Goal: Task Accomplishment & Management: Use online tool/utility

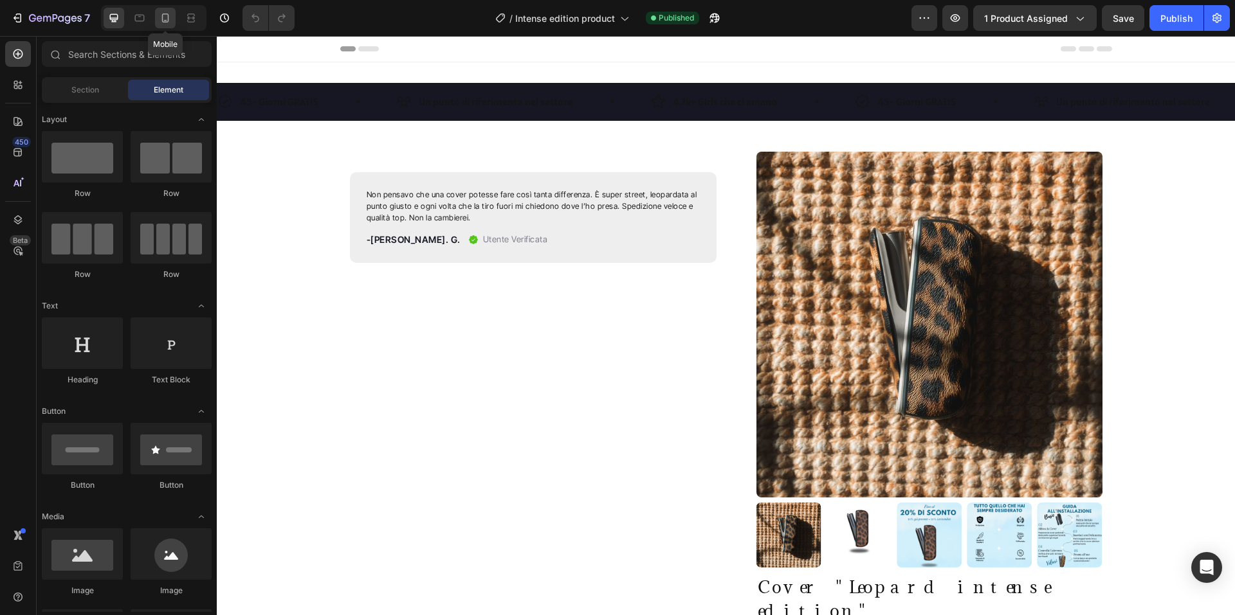
click at [158, 22] on div at bounding box center [165, 18] width 21 height 21
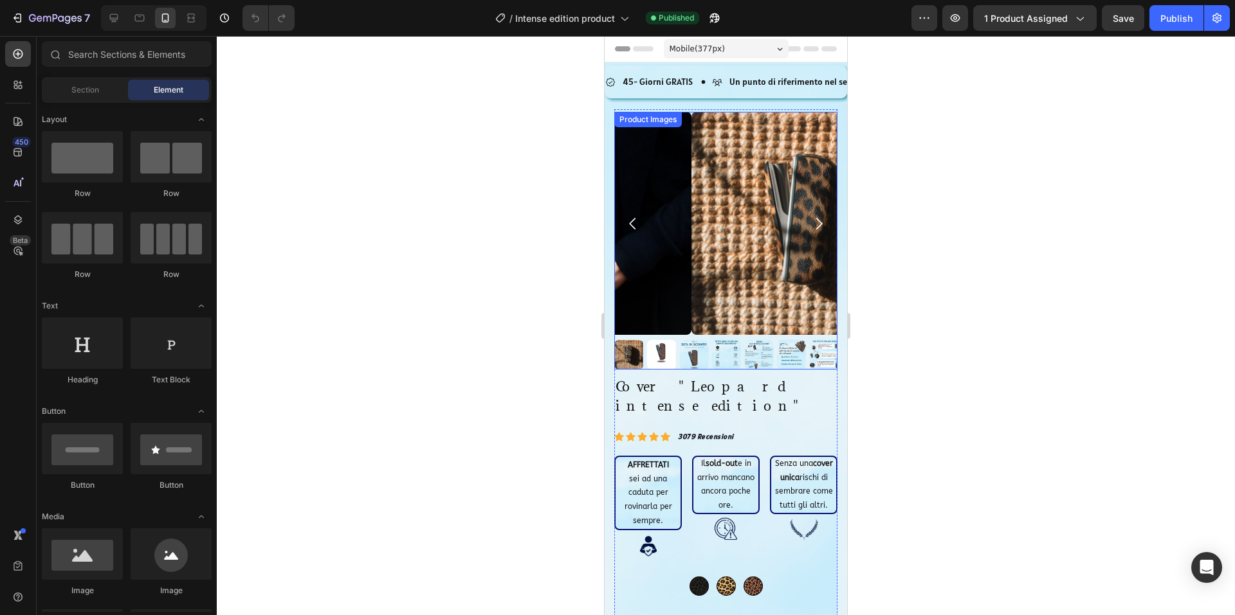
click at [775, 222] on img at bounding box center [802, 223] width 223 height 223
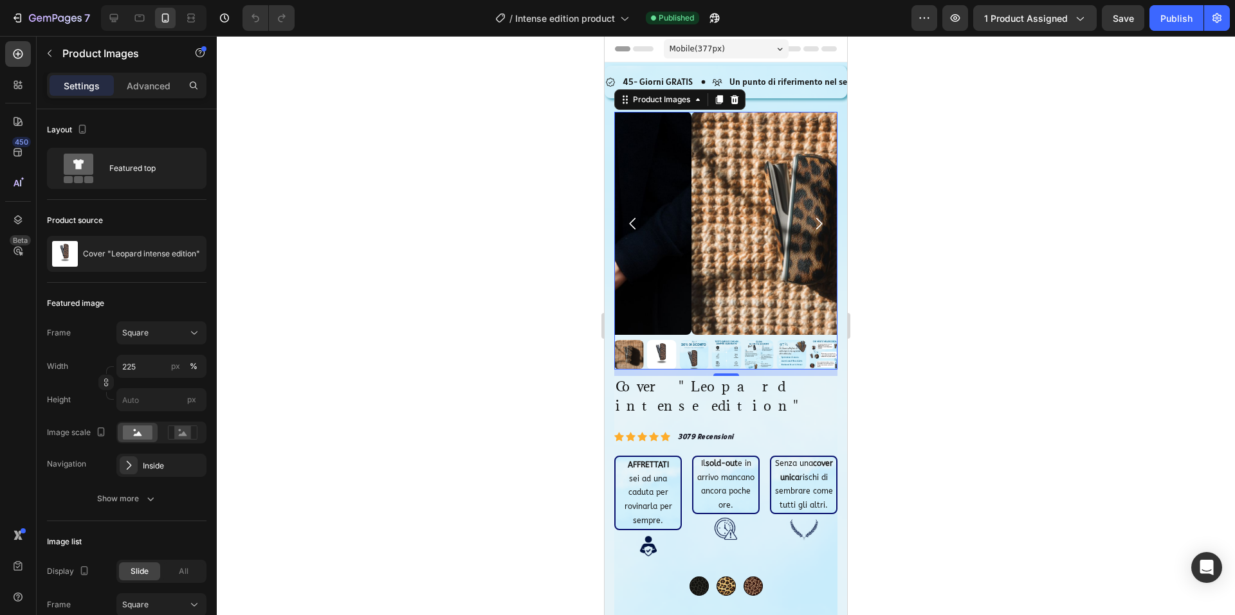
drag, startPoint x: 952, startPoint y: 159, endPoint x: 867, endPoint y: 192, distance: 91.0
click at [950, 159] on div at bounding box center [726, 325] width 1018 height 579
drag, startPoint x: 950, startPoint y: 193, endPoint x: 891, endPoint y: 207, distance: 60.8
click at [948, 193] on div at bounding box center [726, 325] width 1018 height 579
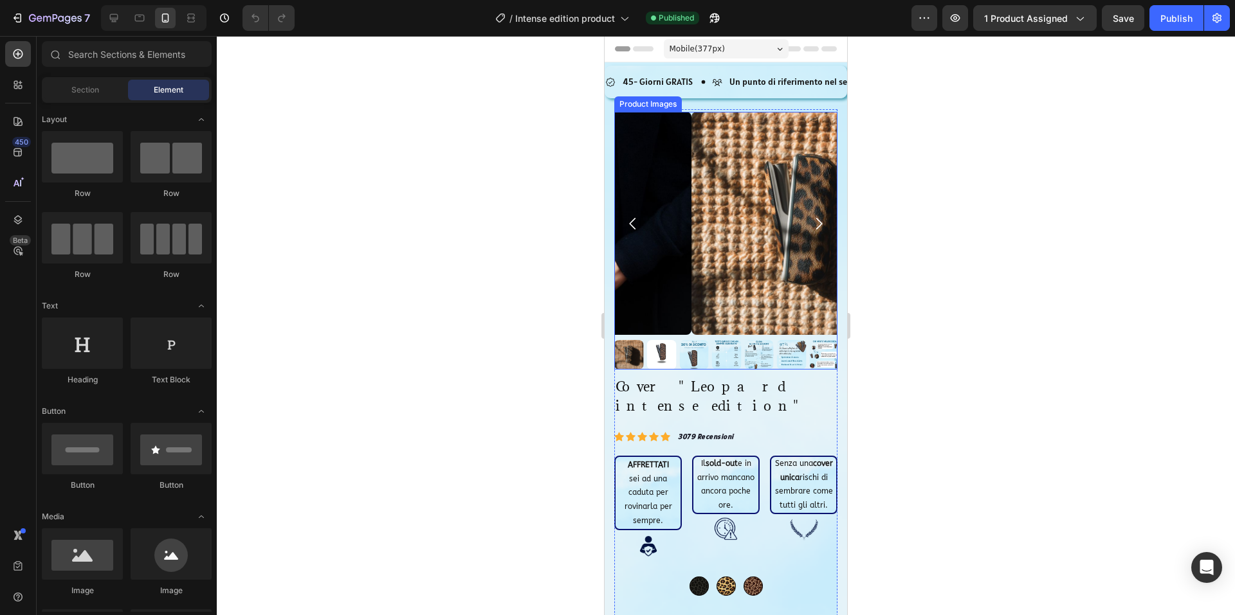
click at [710, 230] on img at bounding box center [802, 223] width 223 height 223
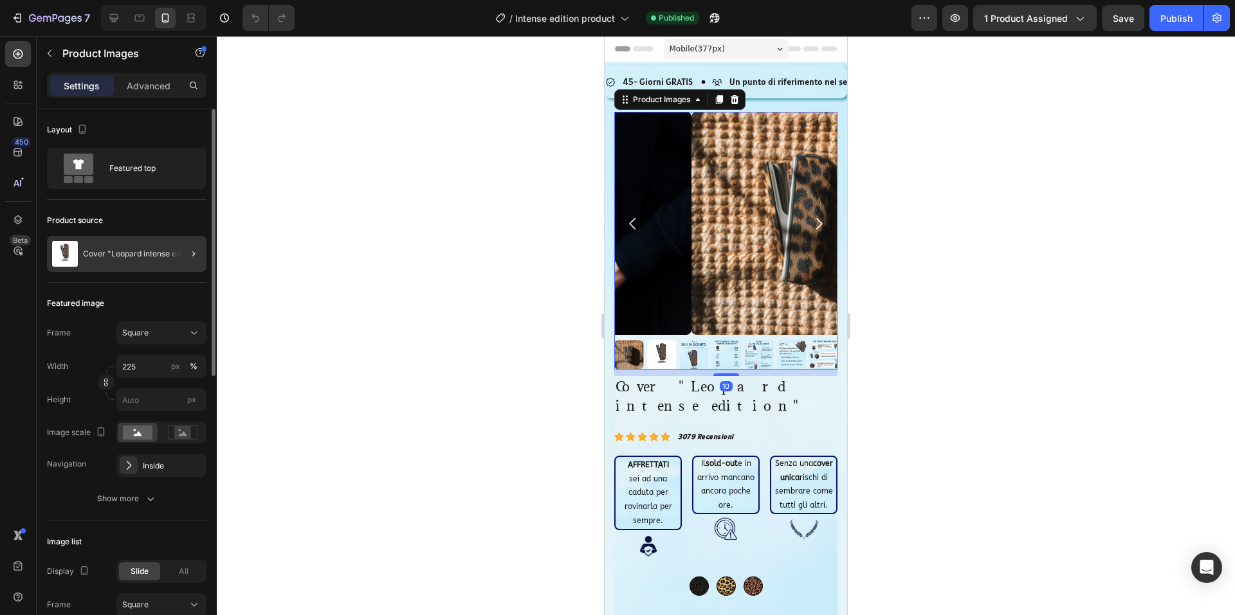
click at [170, 250] on div at bounding box center [188, 254] width 36 height 36
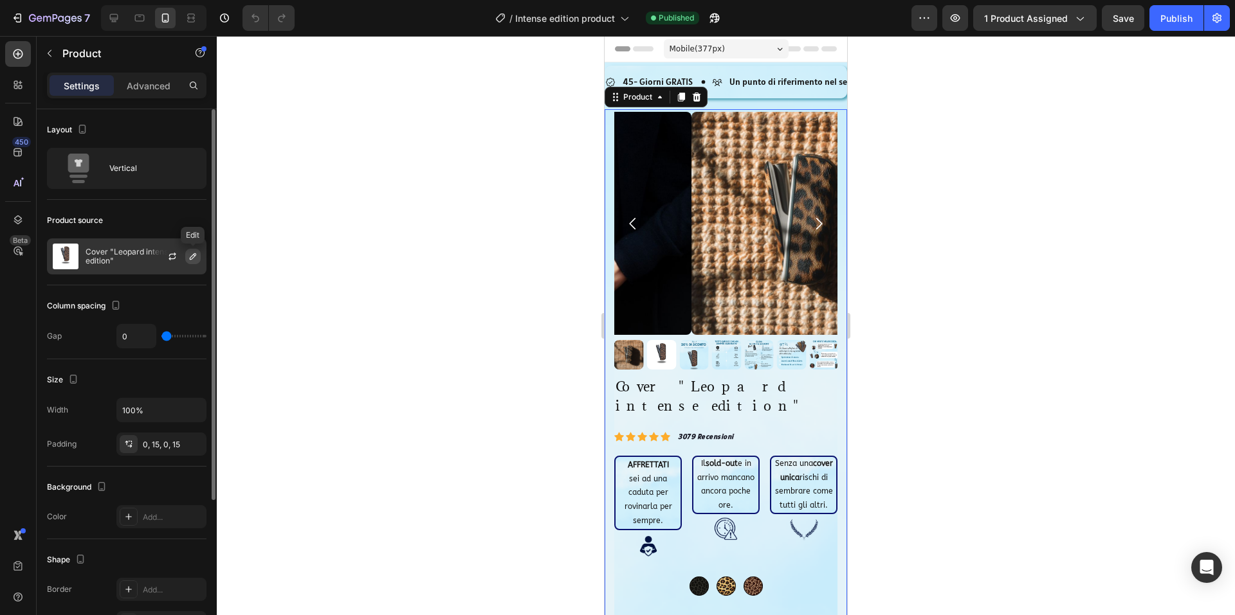
click at [195, 257] on icon "button" at bounding box center [193, 256] width 10 height 10
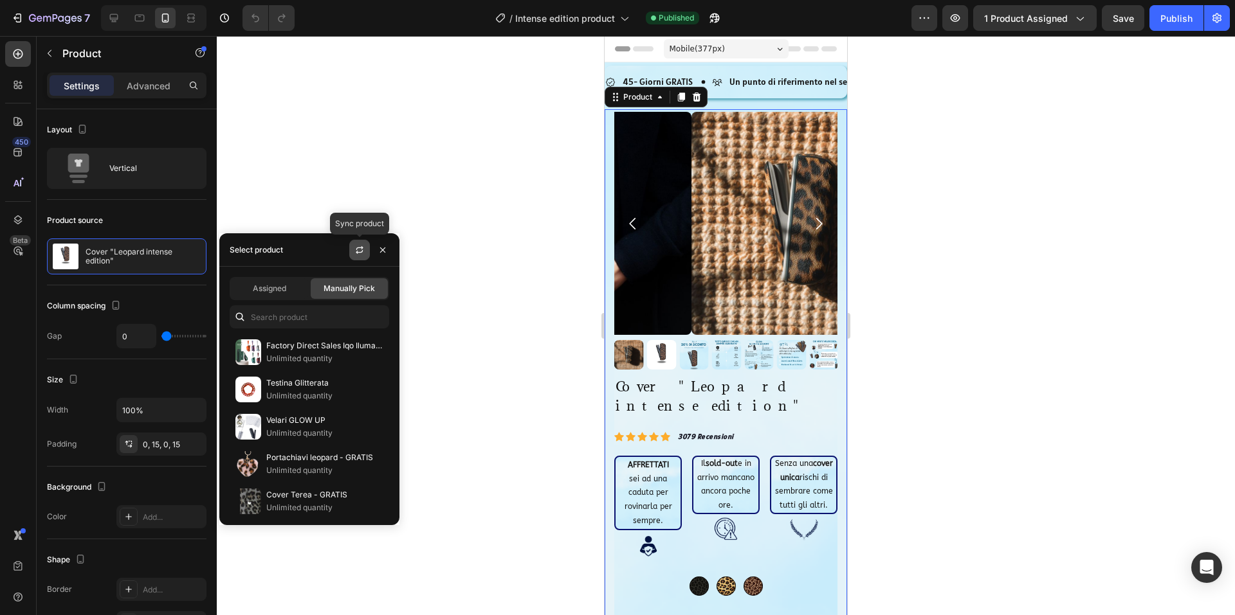
click at [356, 253] on icon "button" at bounding box center [359, 250] width 10 height 10
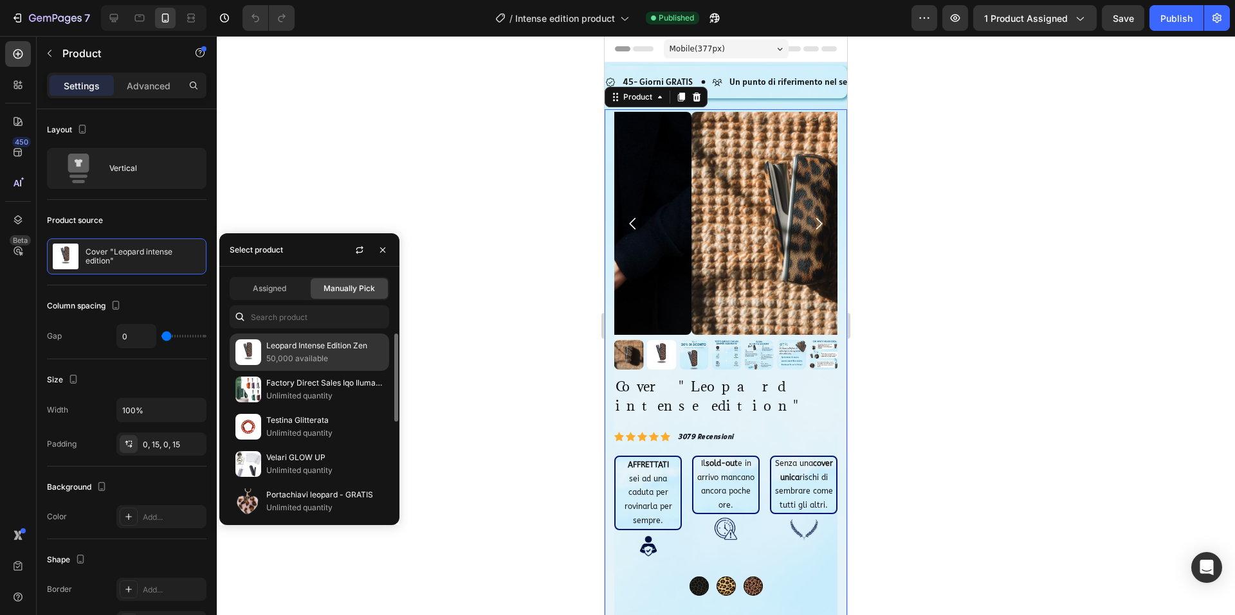
click at [292, 356] on p "50,000 available" at bounding box center [324, 358] width 117 height 13
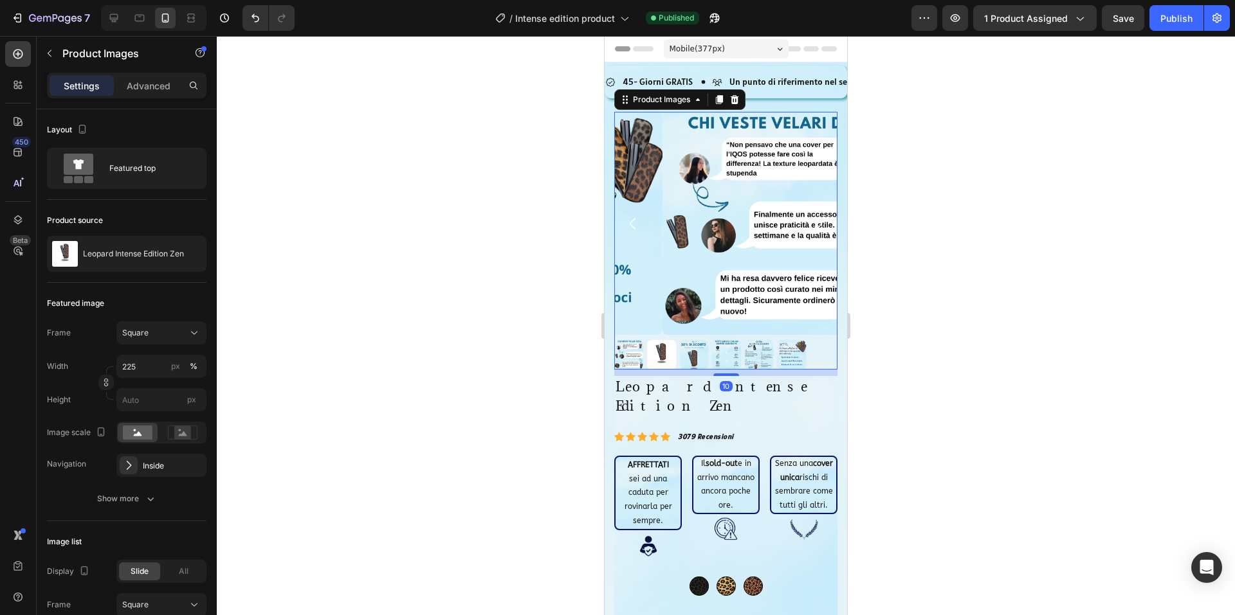
click at [657, 347] on img at bounding box center [662, 355] width 30 height 30
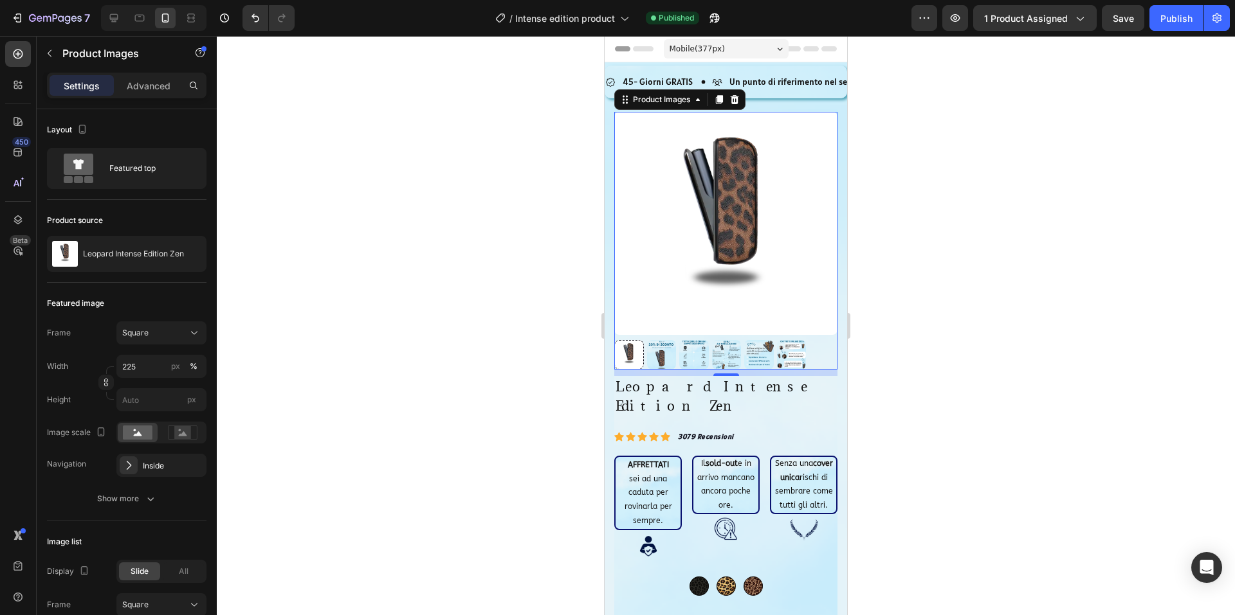
click at [982, 138] on div at bounding box center [726, 325] width 1018 height 579
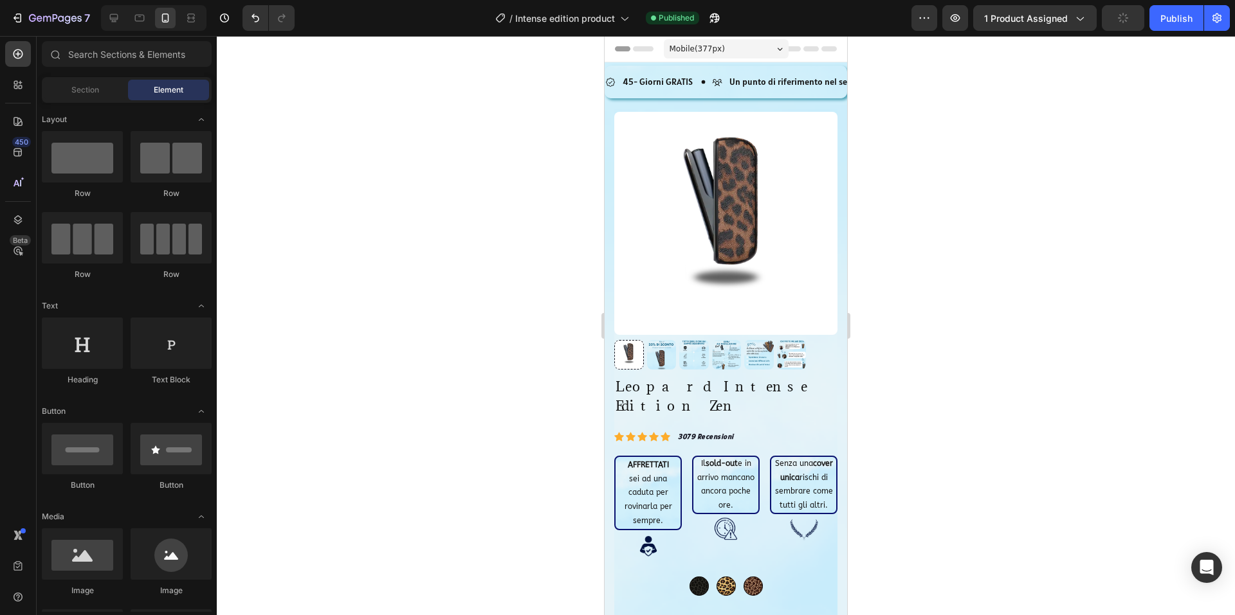
click at [1121, 22] on icon "button" at bounding box center [1123, 18] width 12 height 12
click at [1165, 15] on div "Publish" at bounding box center [1176, 19] width 32 height 14
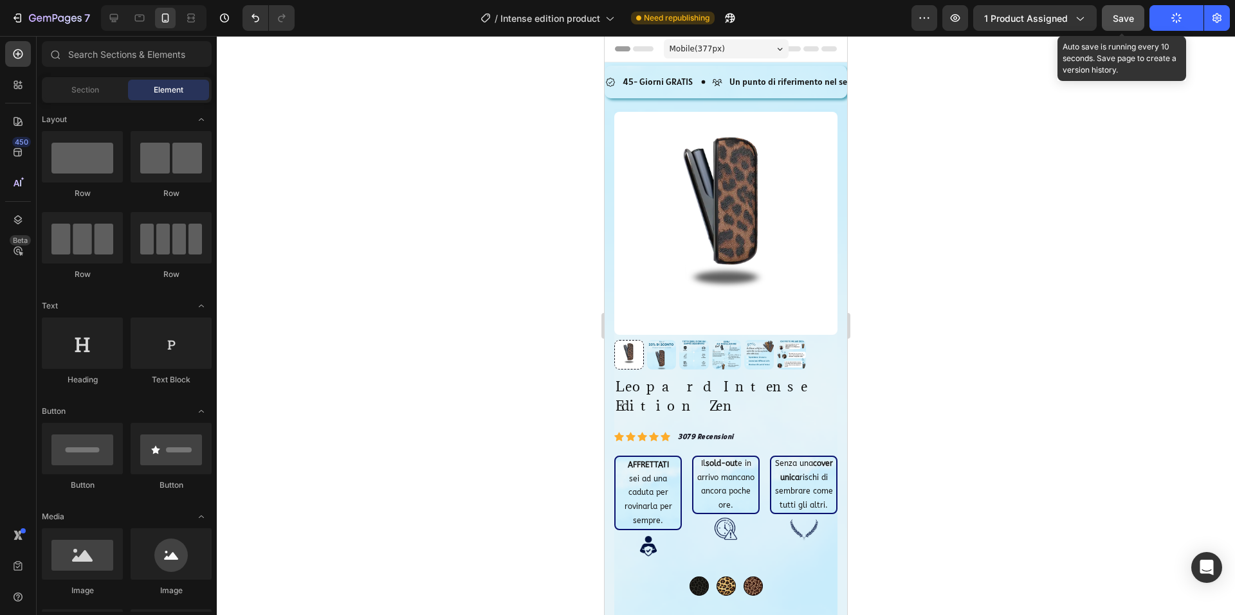
click at [1124, 19] on span "Save" at bounding box center [1122, 18] width 21 height 11
click at [1097, 167] on div at bounding box center [726, 325] width 1018 height 579
click at [1186, 16] on button "Publish" at bounding box center [1176, 18] width 54 height 26
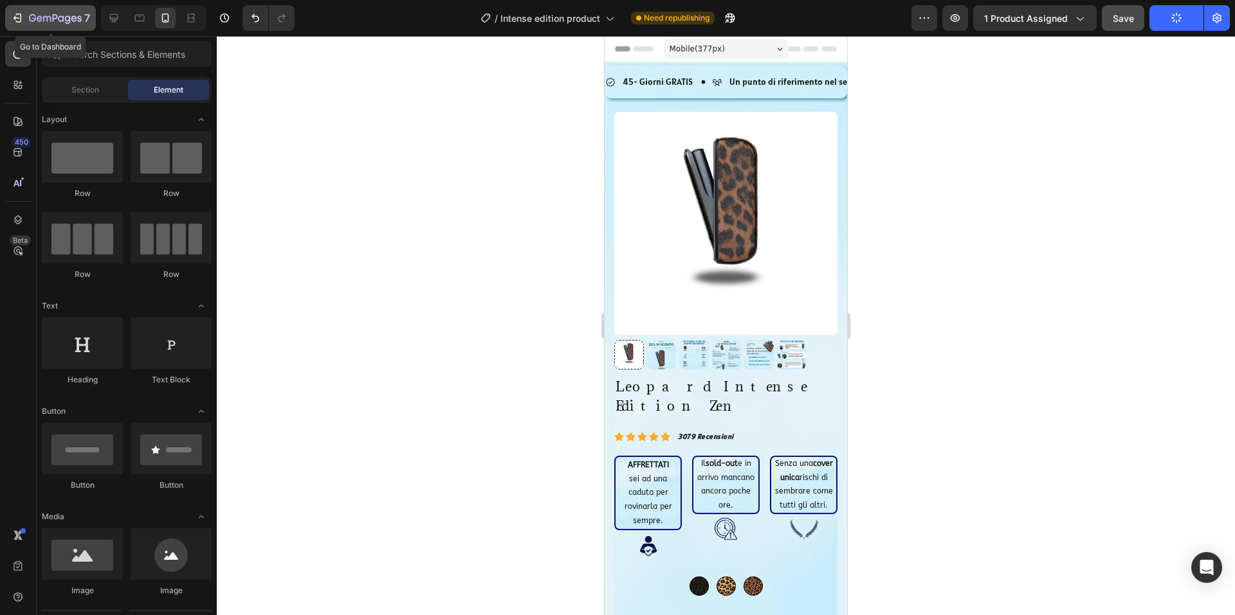
click at [69, 15] on icon "button" at bounding box center [55, 19] width 53 height 11
